Goal: Find specific page/section: Find specific page/section

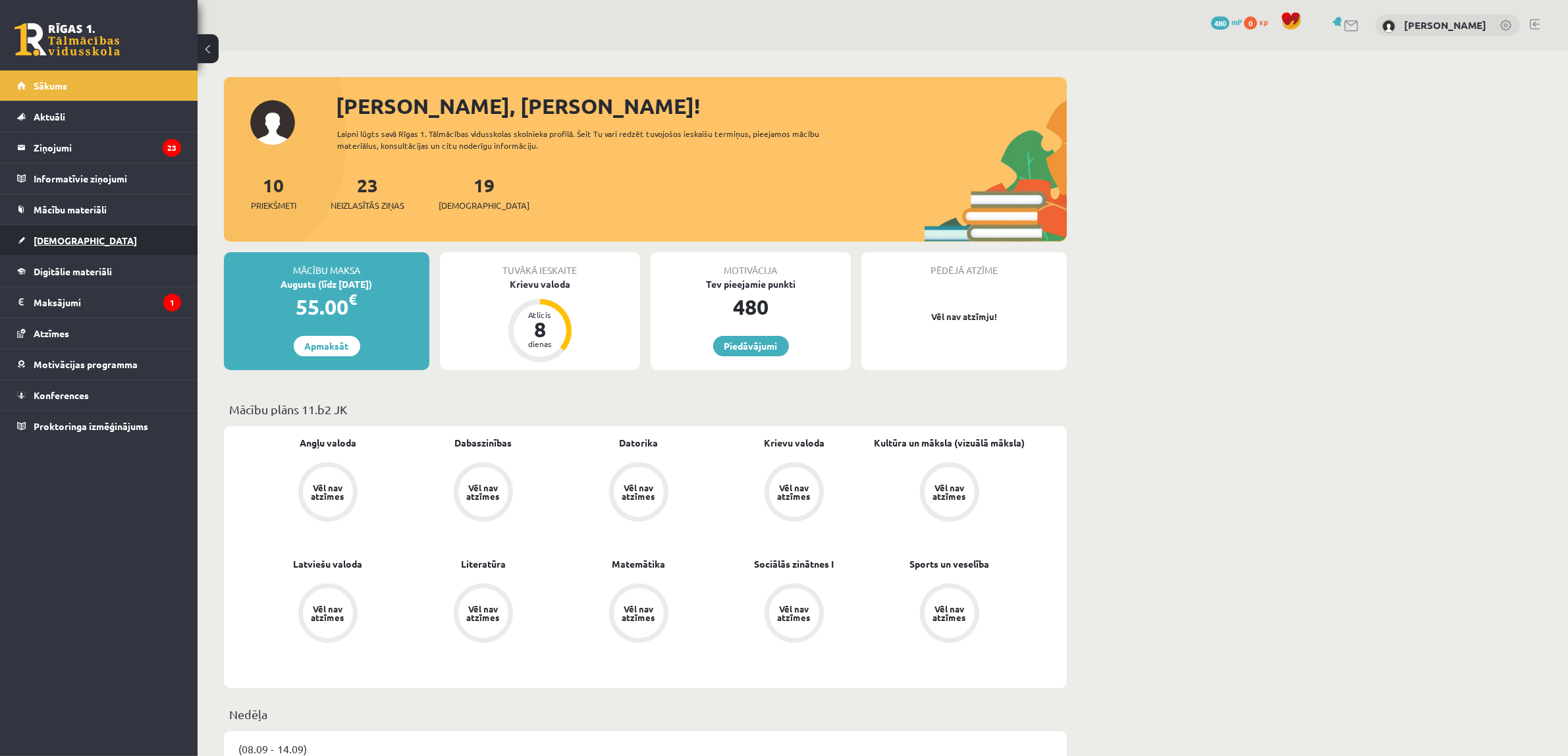
click at [107, 242] on link "[DEMOGRAPHIC_DATA]" at bounding box center [99, 239] width 164 height 30
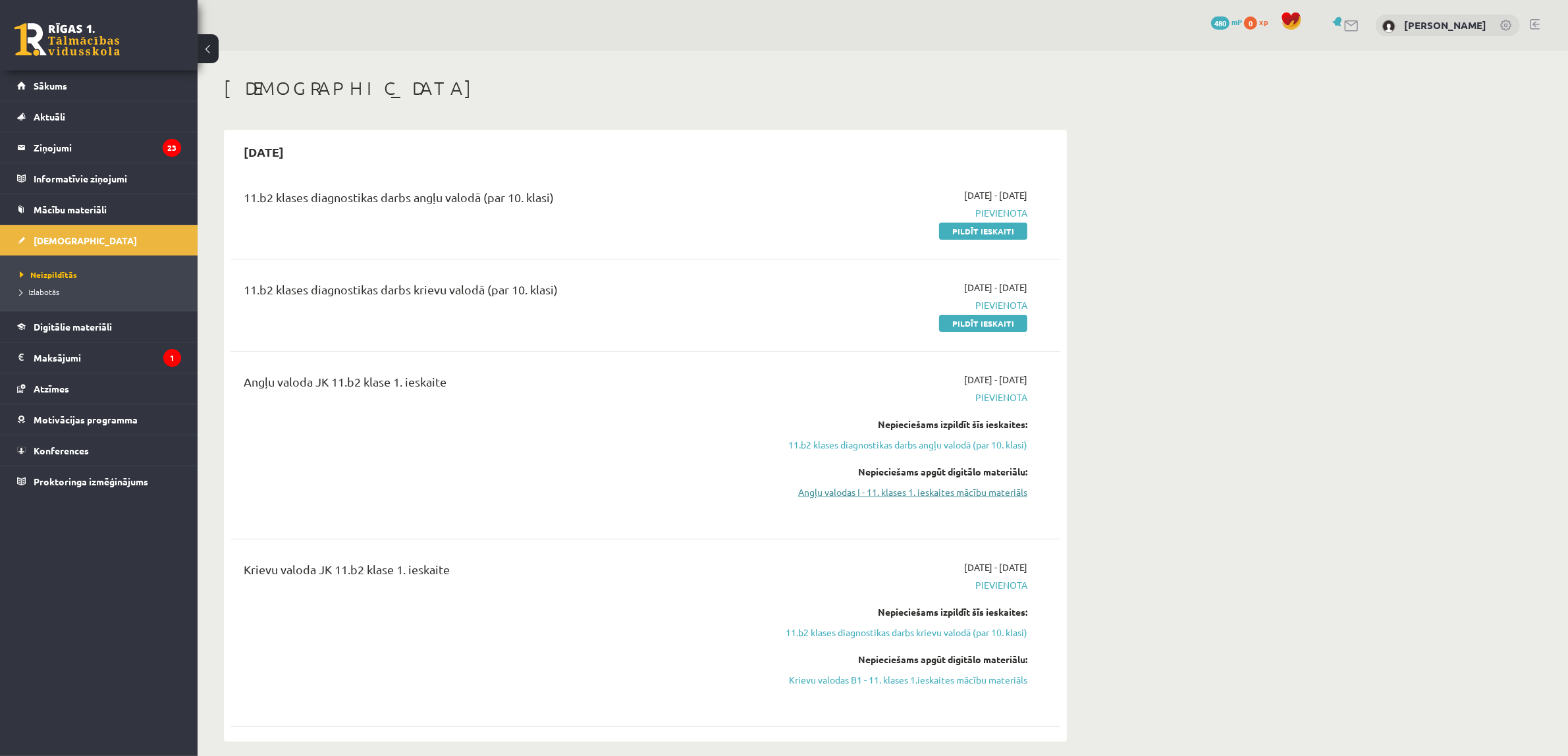
click at [814, 498] on link "Angļu valodas I - 11. klases 1. ieskaites mācību materiāls" at bounding box center [903, 492] width 248 height 14
click at [873, 446] on link "11.b2 klases diagnostikas darbs angļu valodā (par 10. klasi)" at bounding box center [903, 444] width 248 height 14
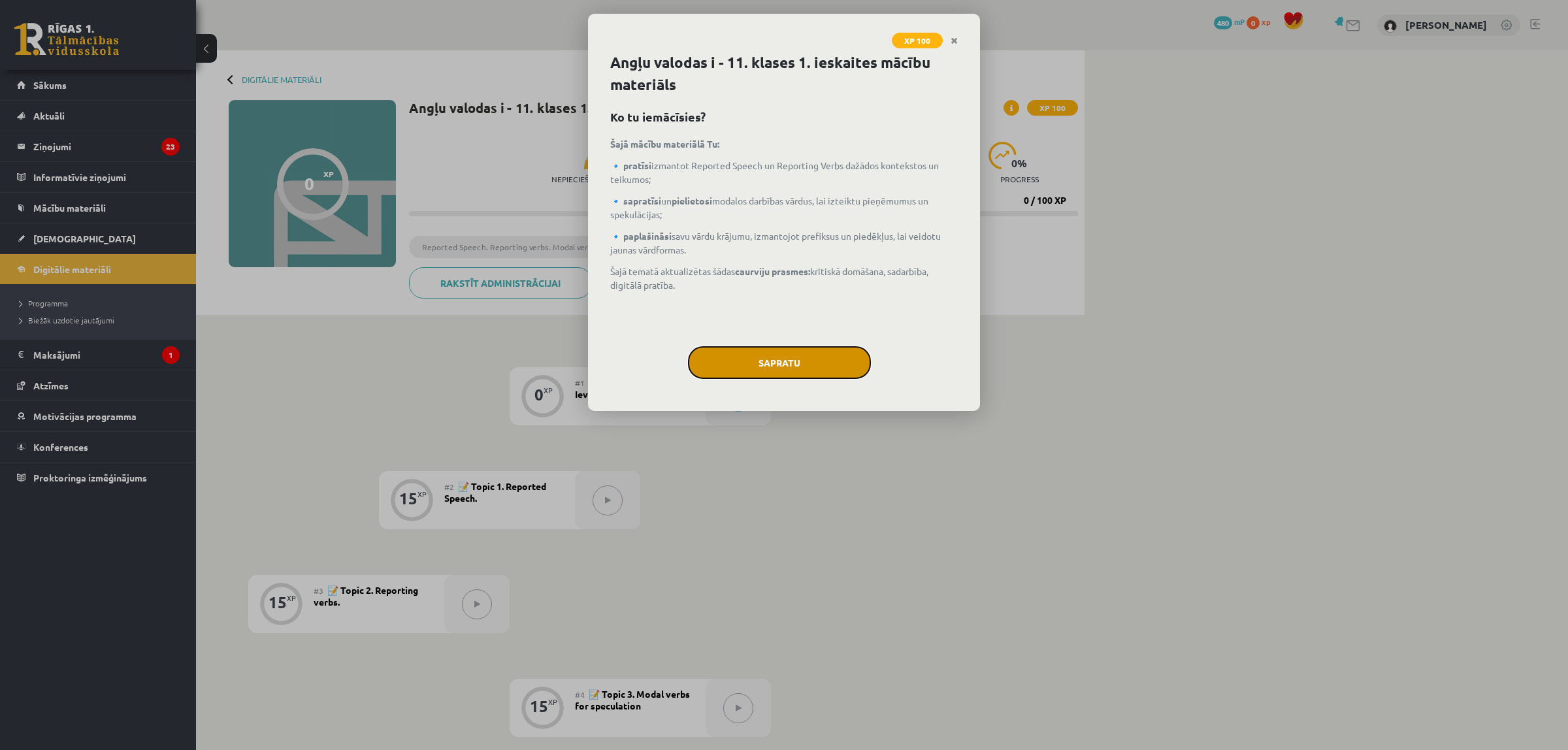
click at [753, 371] on button "Sapratu" at bounding box center [779, 362] width 183 height 33
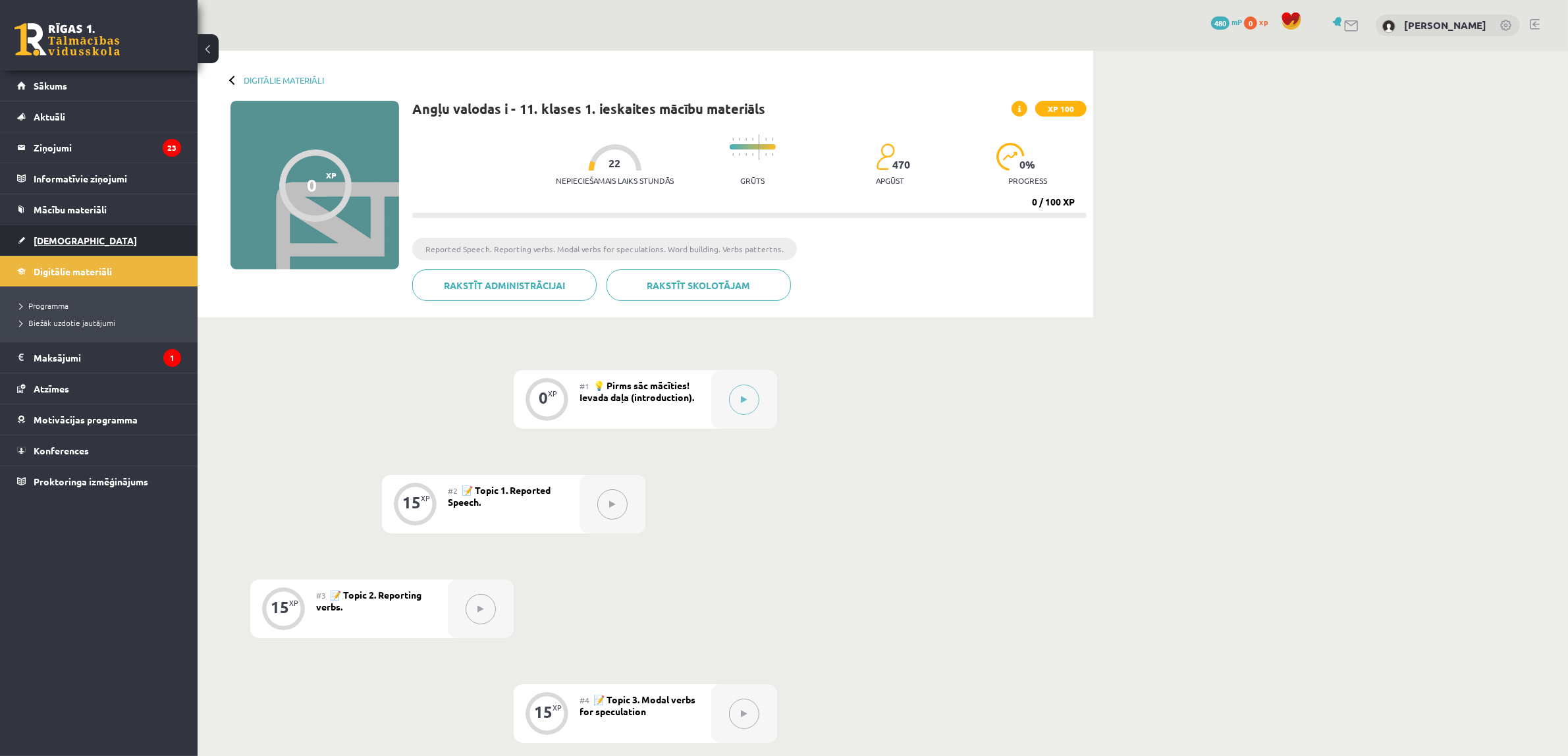
click at [112, 239] on link "[DEMOGRAPHIC_DATA]" at bounding box center [99, 239] width 164 height 30
